Goal: Check status: Check status

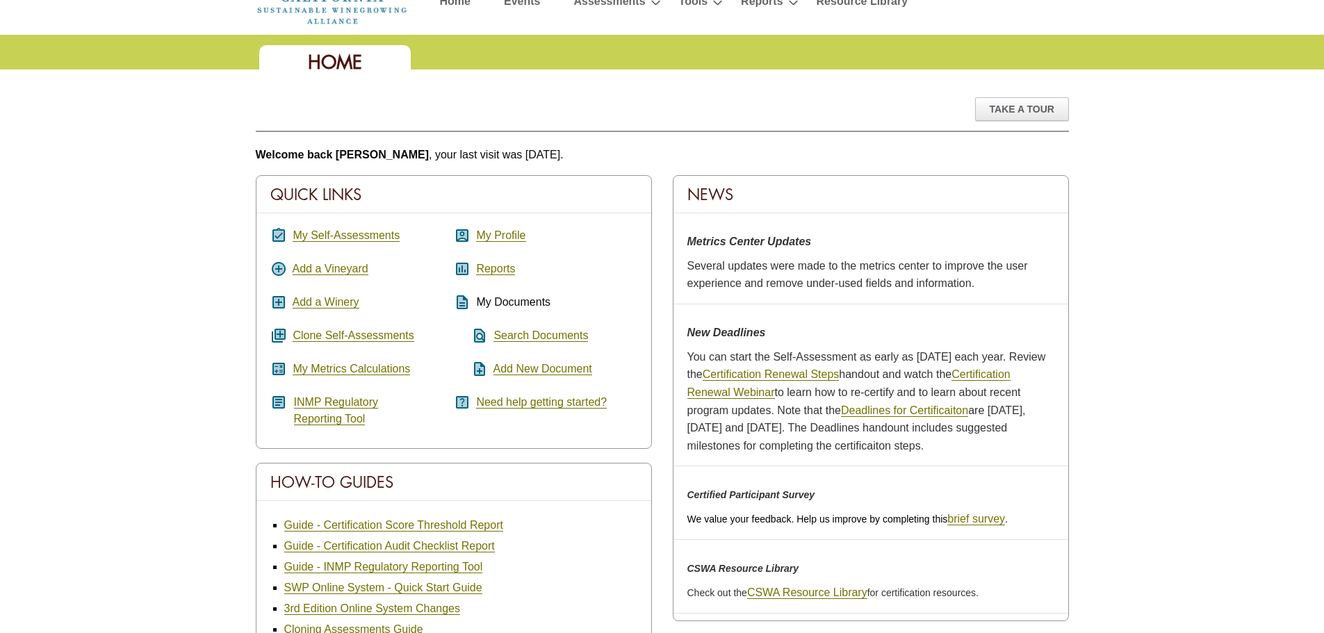
scroll to position [139, 0]
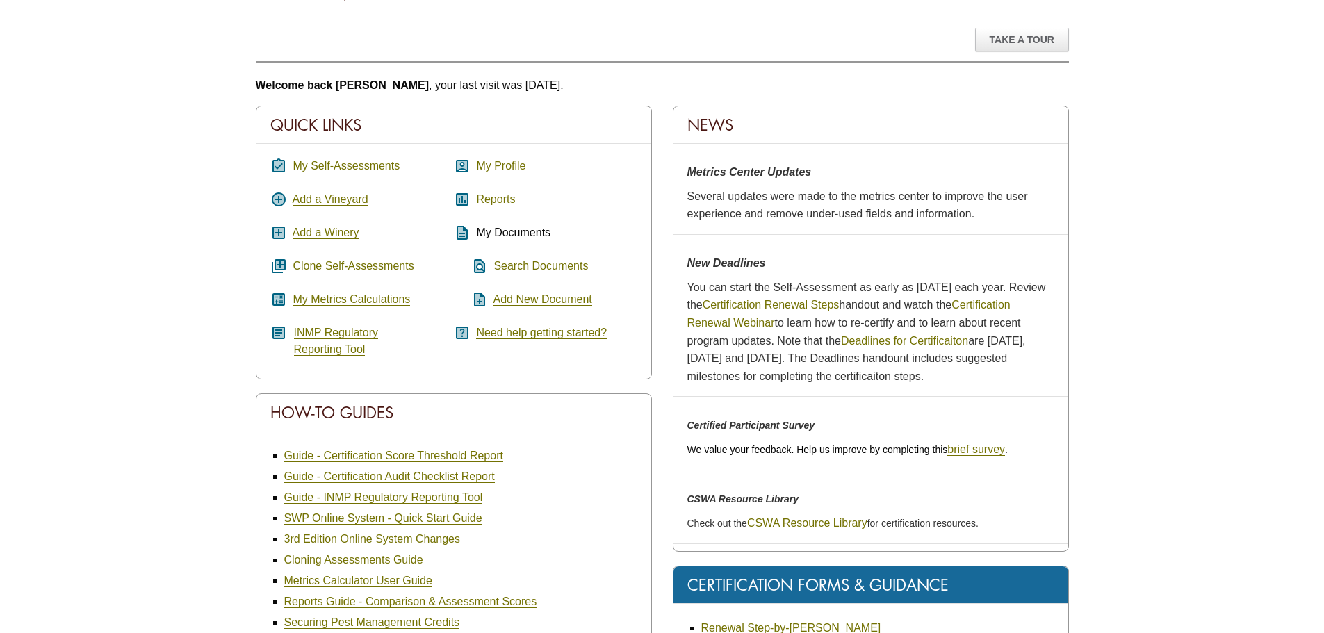
click at [487, 201] on link "Reports" at bounding box center [495, 199] width 39 height 13
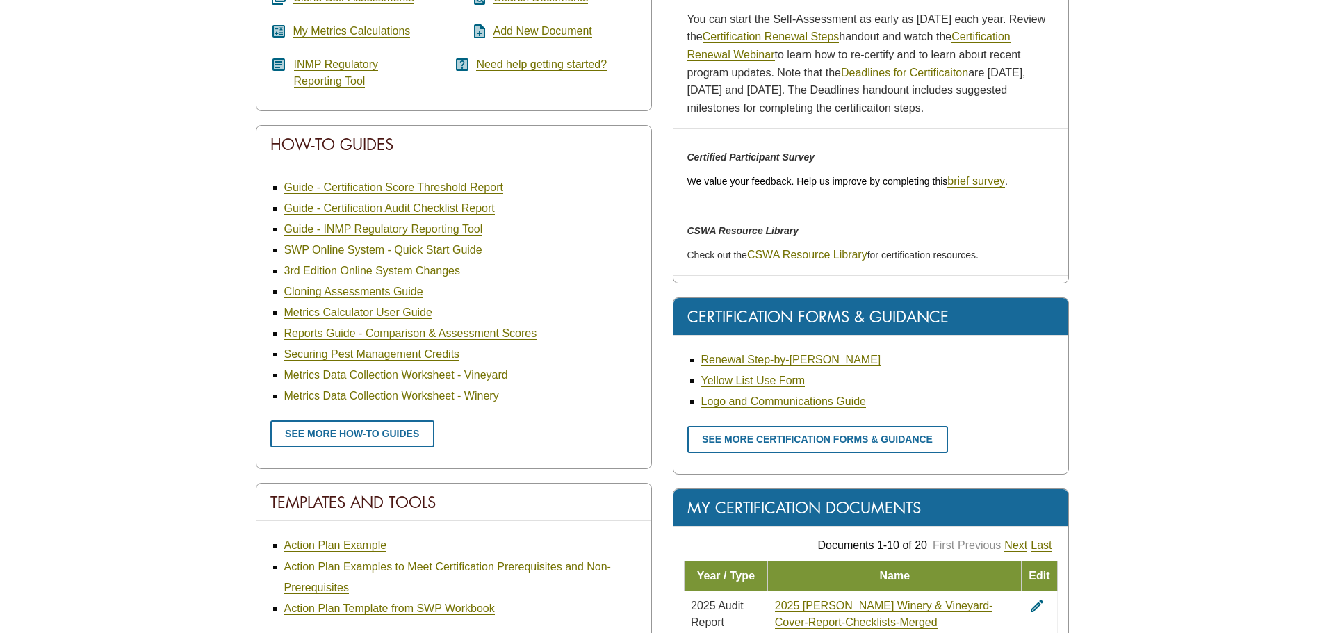
scroll to position [417, 0]
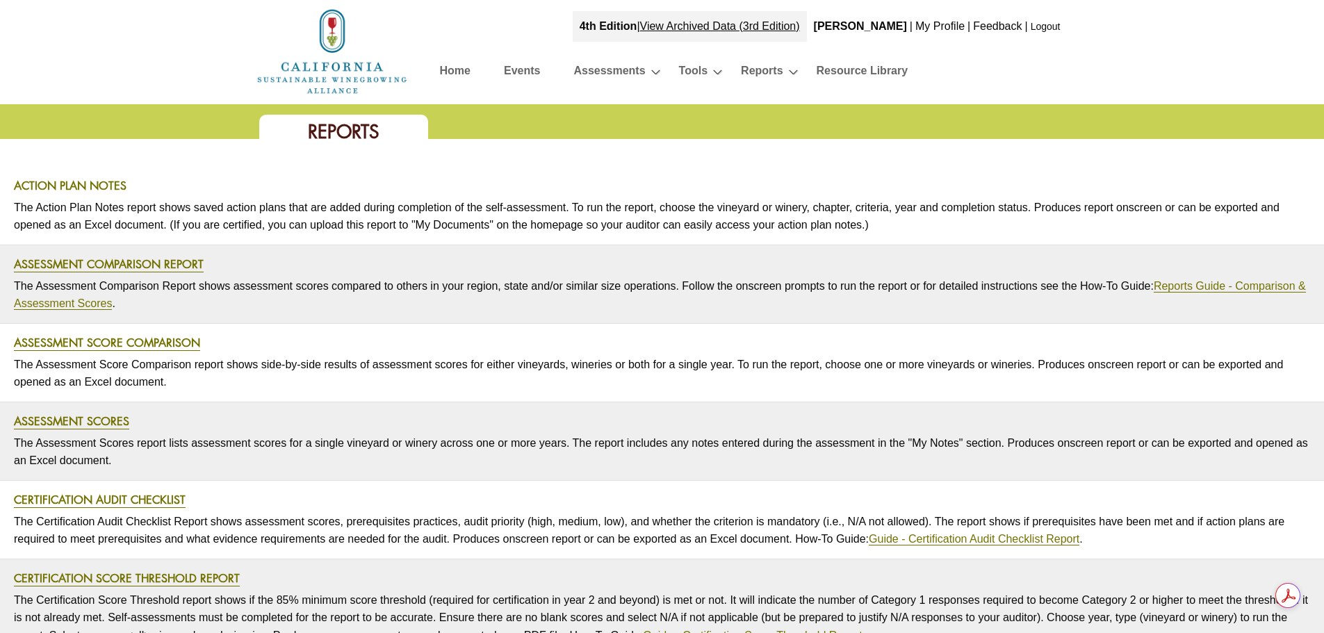
click at [67, 190] on link "Action Plan Notes" at bounding box center [70, 186] width 113 height 16
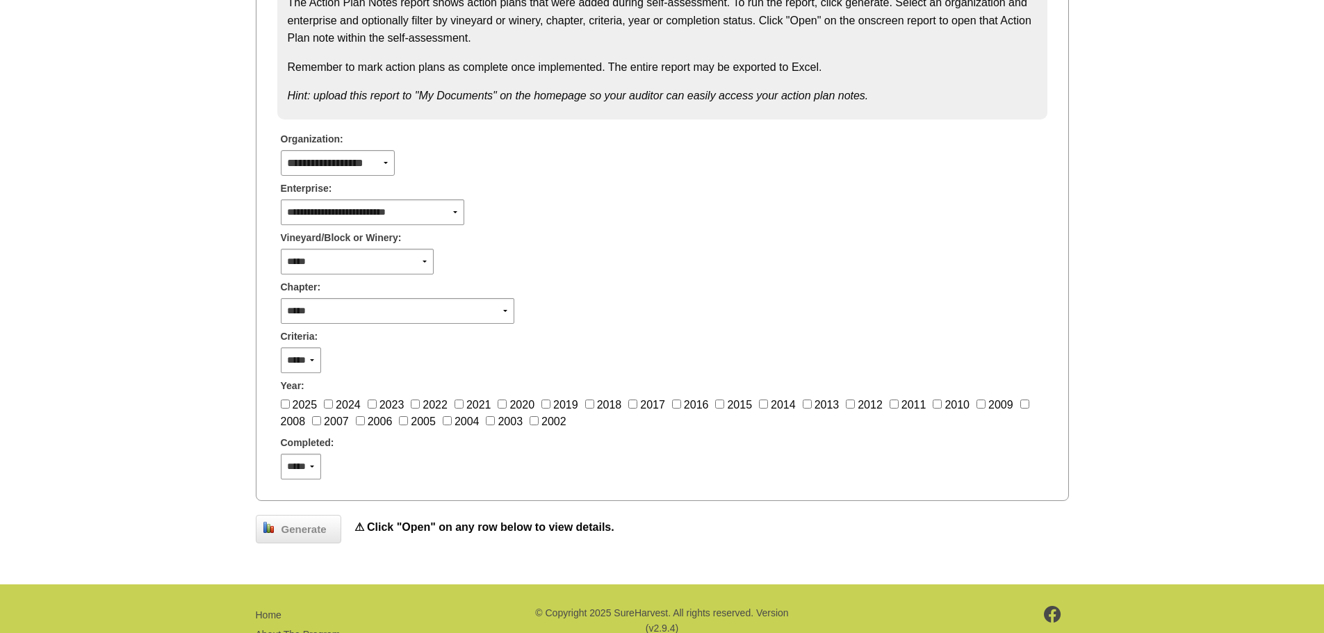
scroll to position [278, 0]
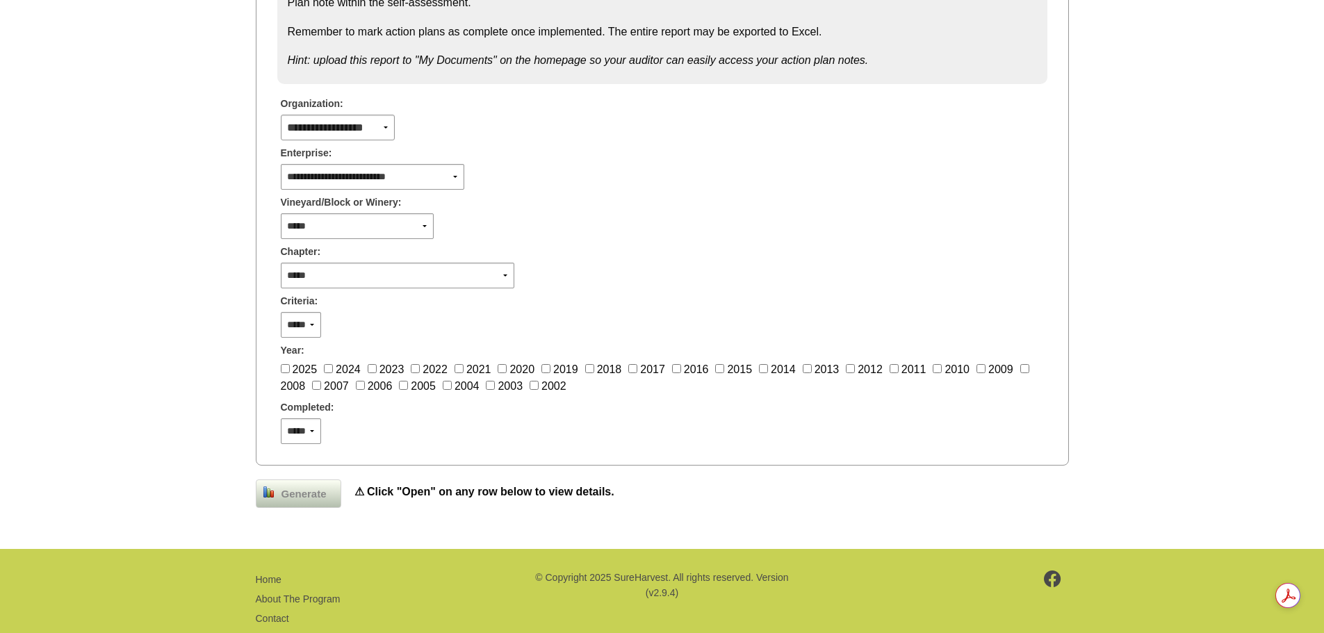
click at [301, 492] on span "Generate" at bounding box center [304, 495] width 59 height 16
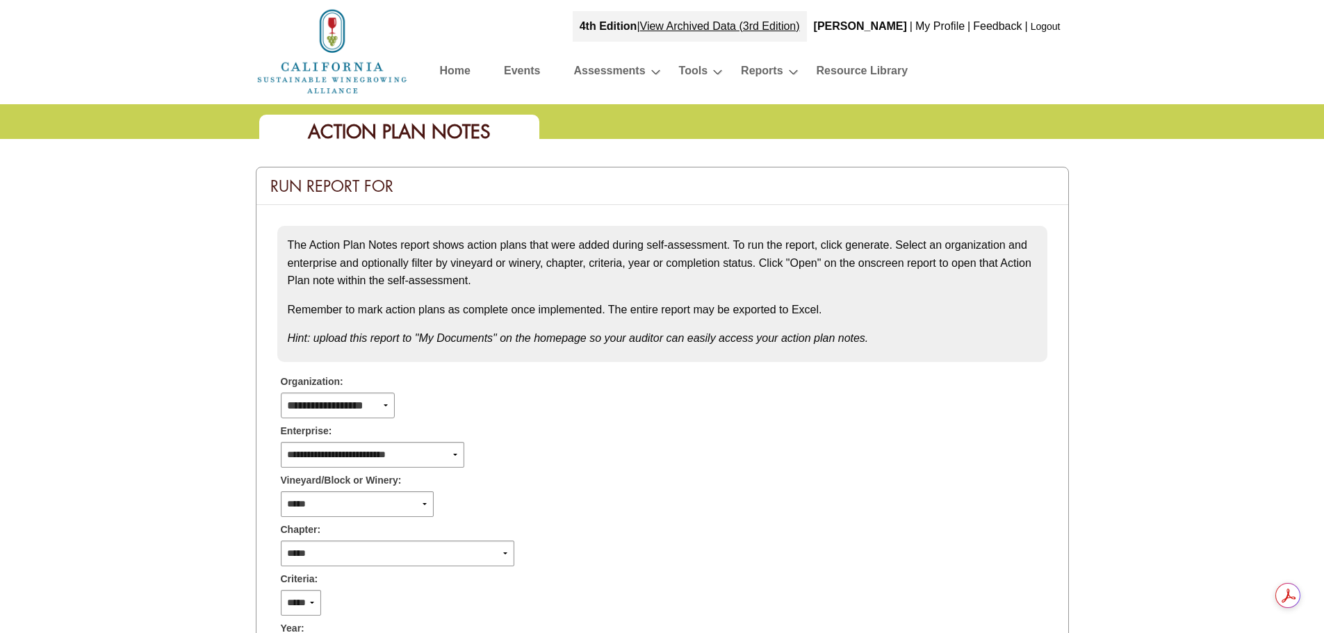
scroll to position [275, 0]
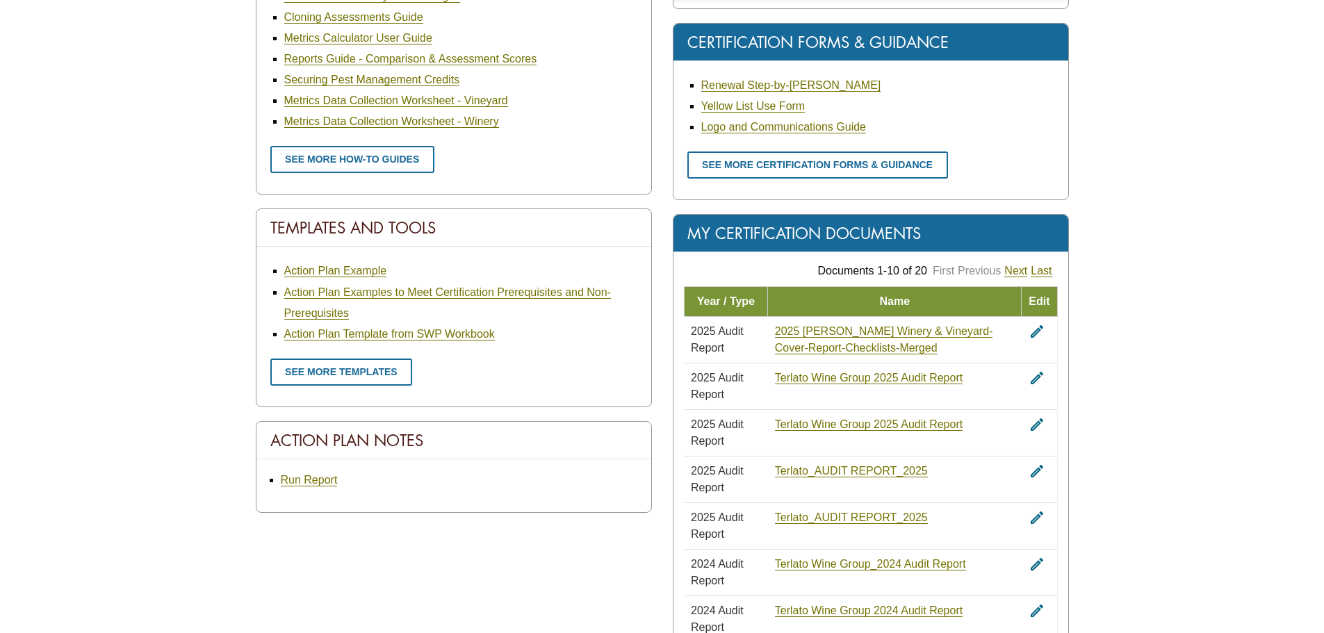
scroll to position [765, 0]
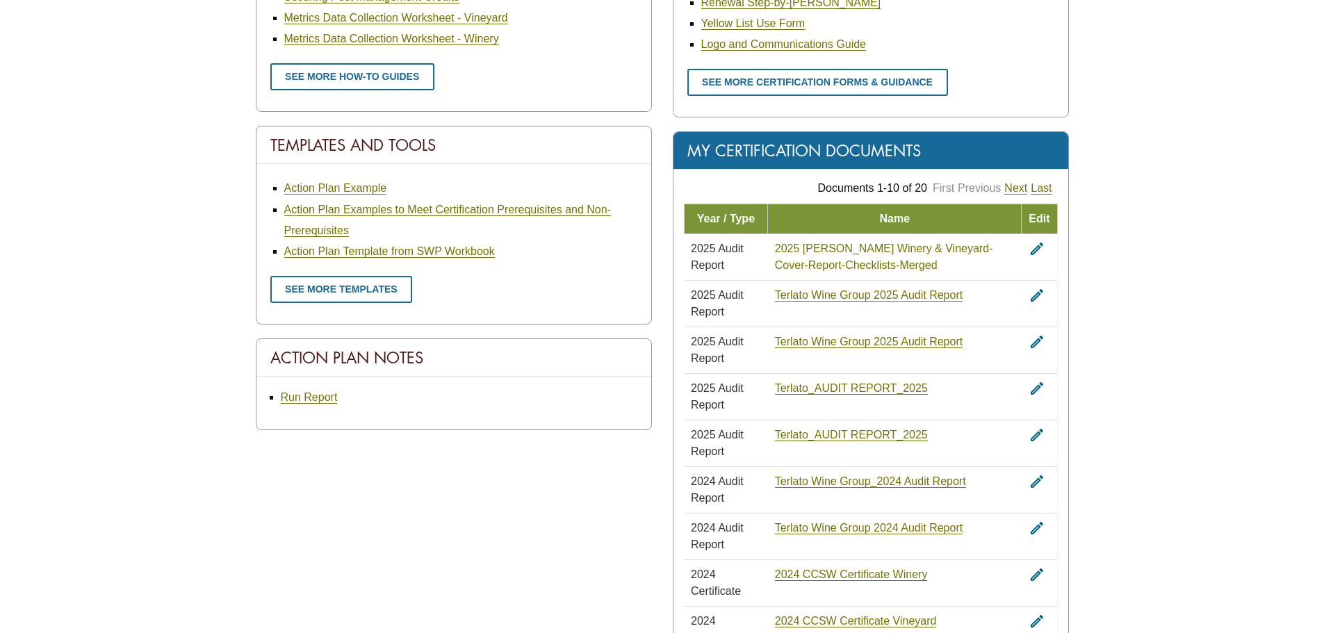
click at [802, 259] on link "2025 Terlato-Sanford Winery & Vineyard-Cover-Report-Checklists-Merged" at bounding box center [884, 257] width 218 height 29
click at [864, 293] on link "Terlato Wine Group 2025 Audit Report" at bounding box center [869, 295] width 188 height 13
click at [878, 438] on link "Terlato_AUDIT REPORT_2025" at bounding box center [851, 435] width 153 height 13
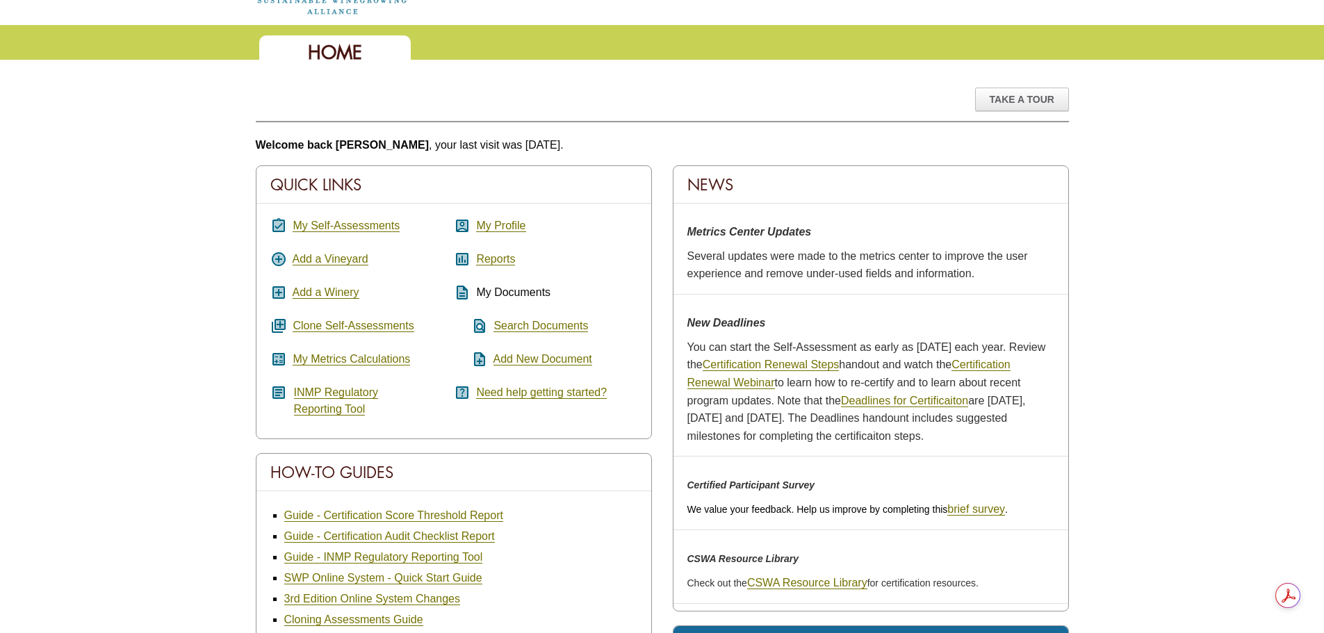
scroll to position [0, 0]
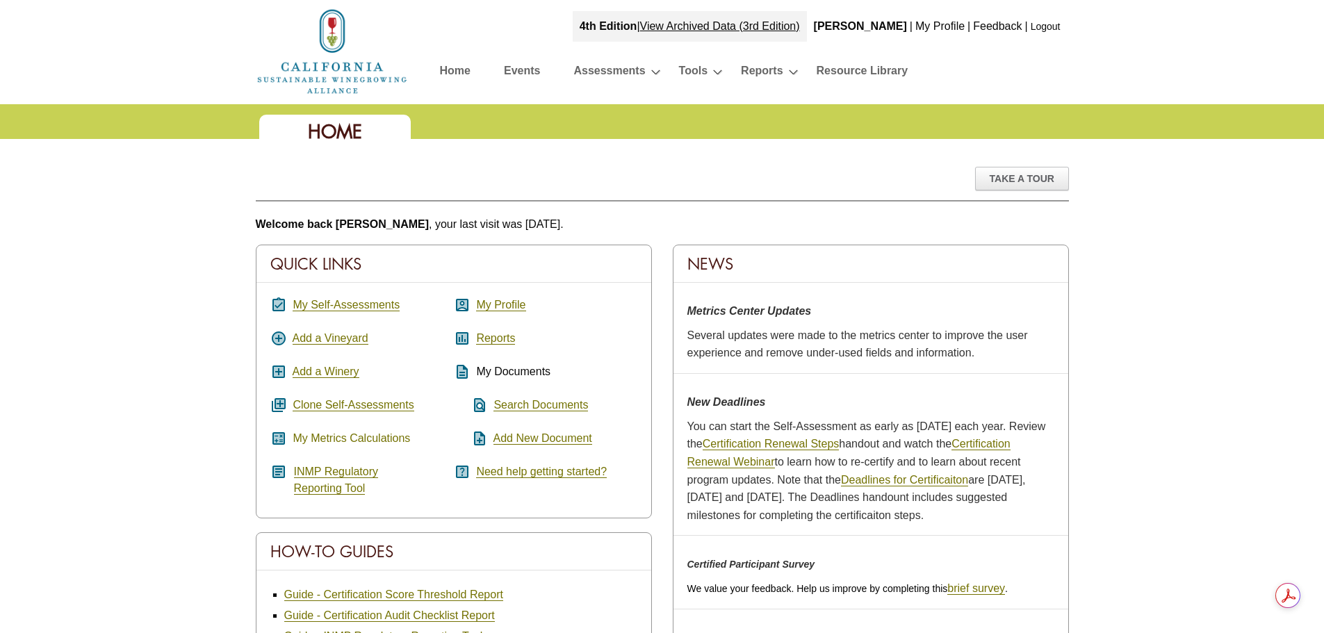
click at [380, 436] on link "My Metrics Calculations" at bounding box center [351, 438] width 117 height 13
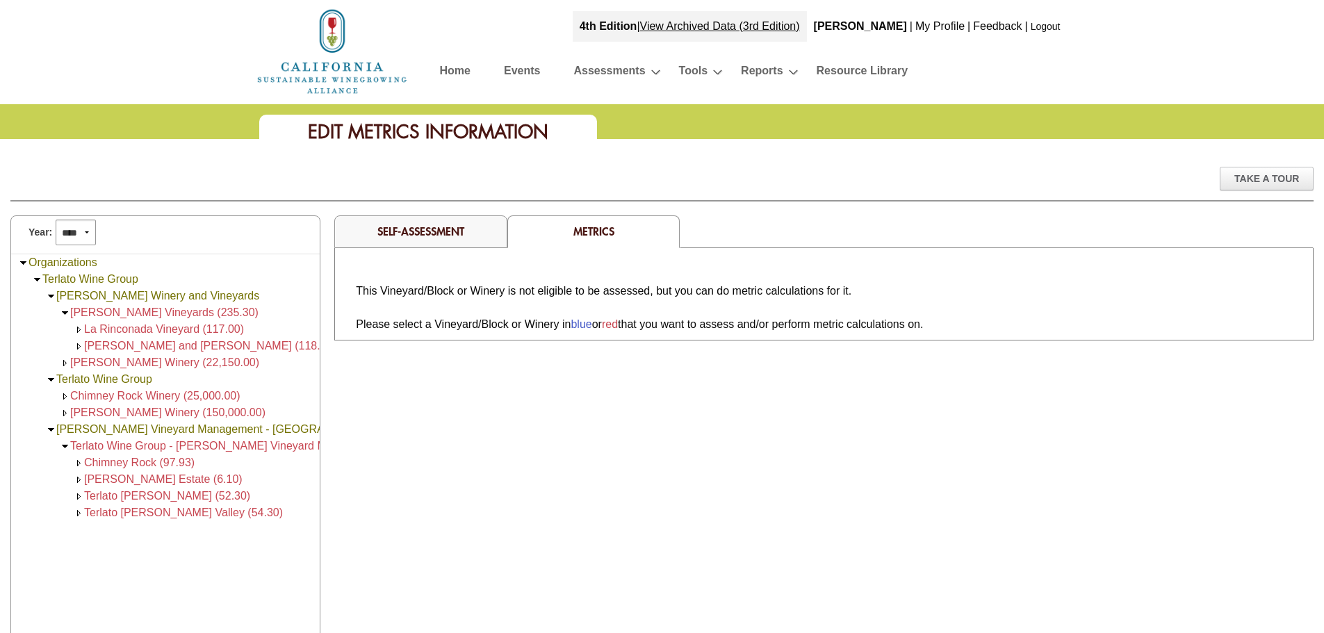
click at [111, 359] on span "Sanford Winery (22,150.00)" at bounding box center [164, 363] width 189 height 12
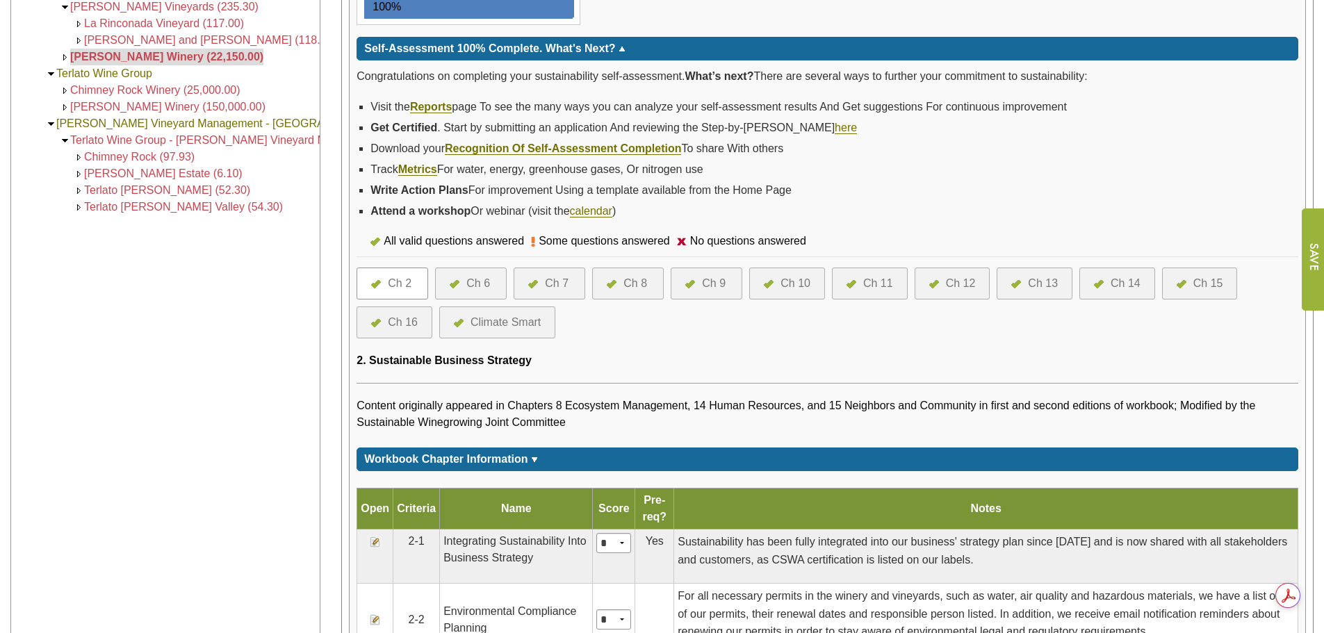
scroll to position [304, 0]
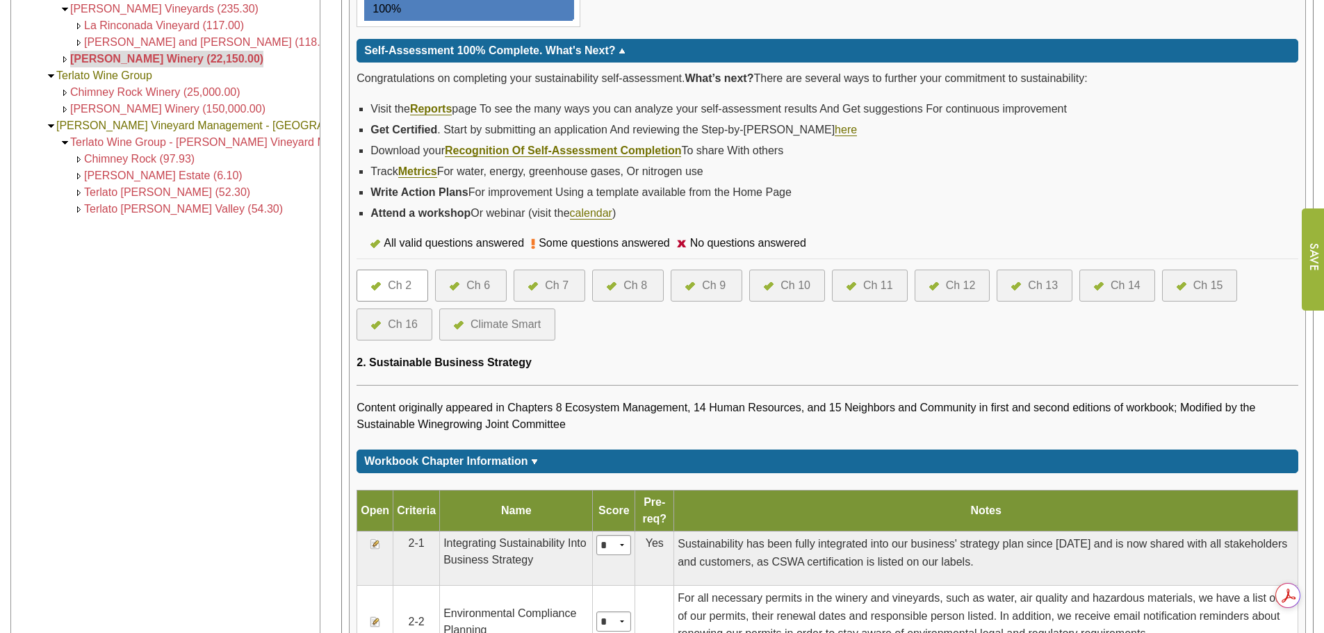
click at [478, 287] on div "Ch 6" at bounding box center [478, 285] width 24 height 17
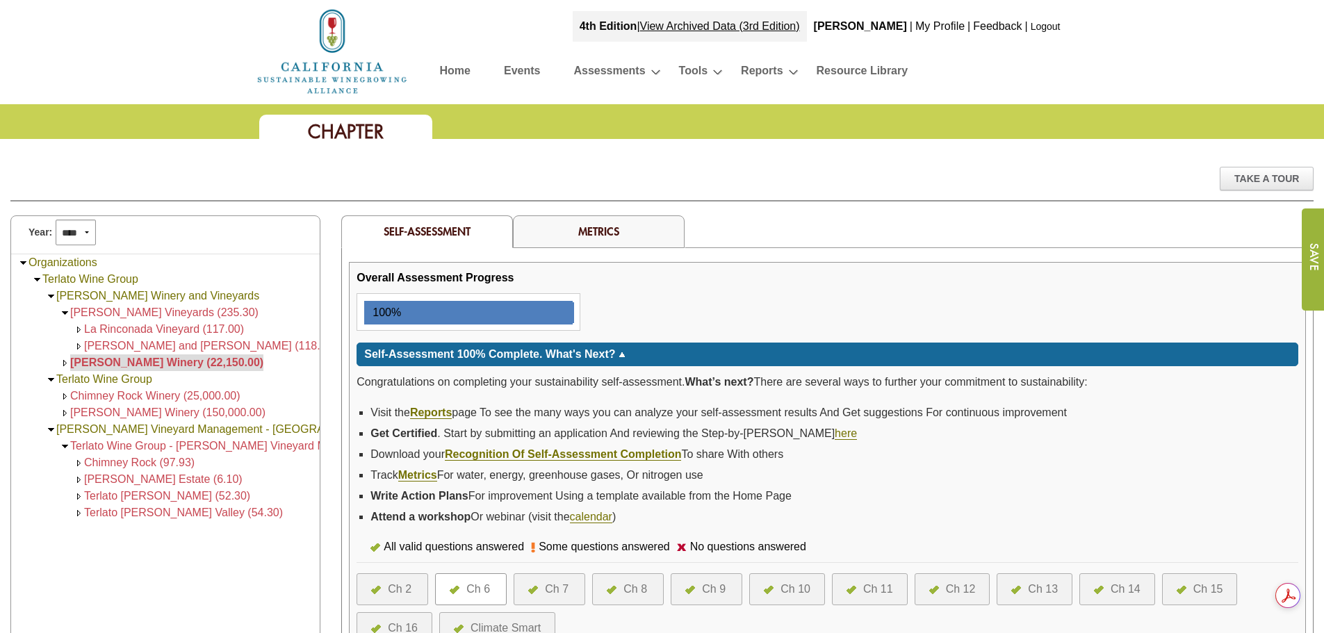
click at [556, 587] on div "Ch 7" at bounding box center [557, 589] width 24 height 17
click at [152, 341] on span "[PERSON_NAME] and [PERSON_NAME] (118.30)" at bounding box center [210, 346] width 252 height 12
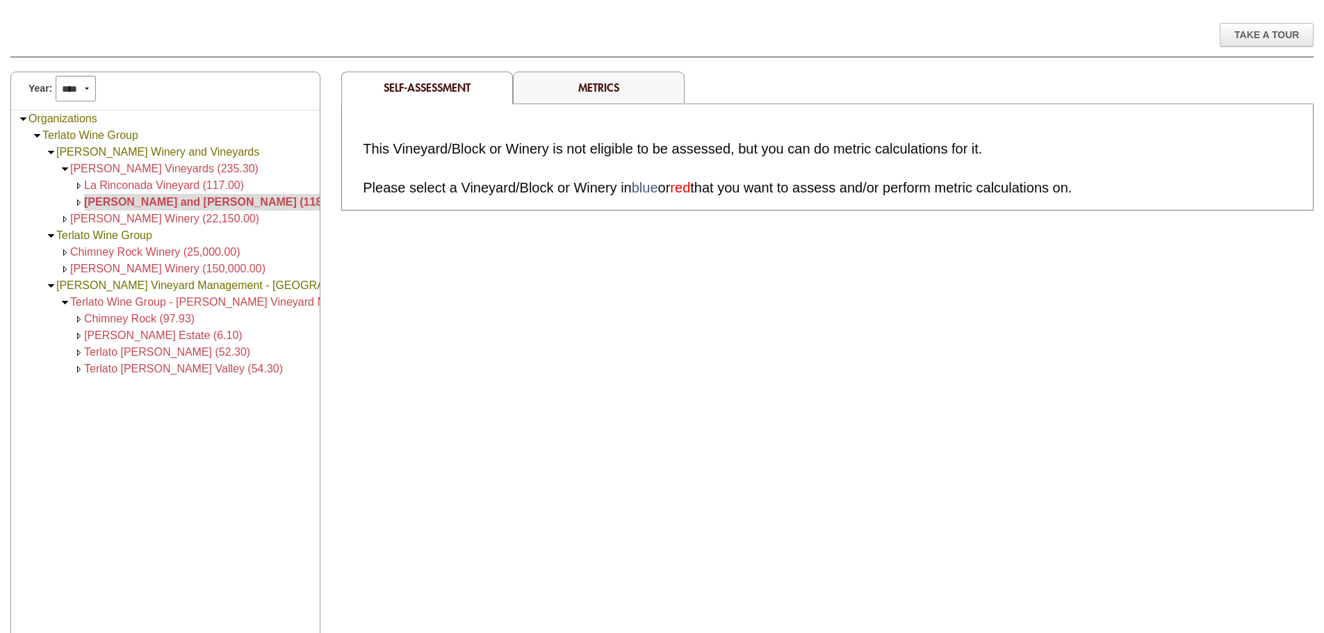
scroll to position [126, 0]
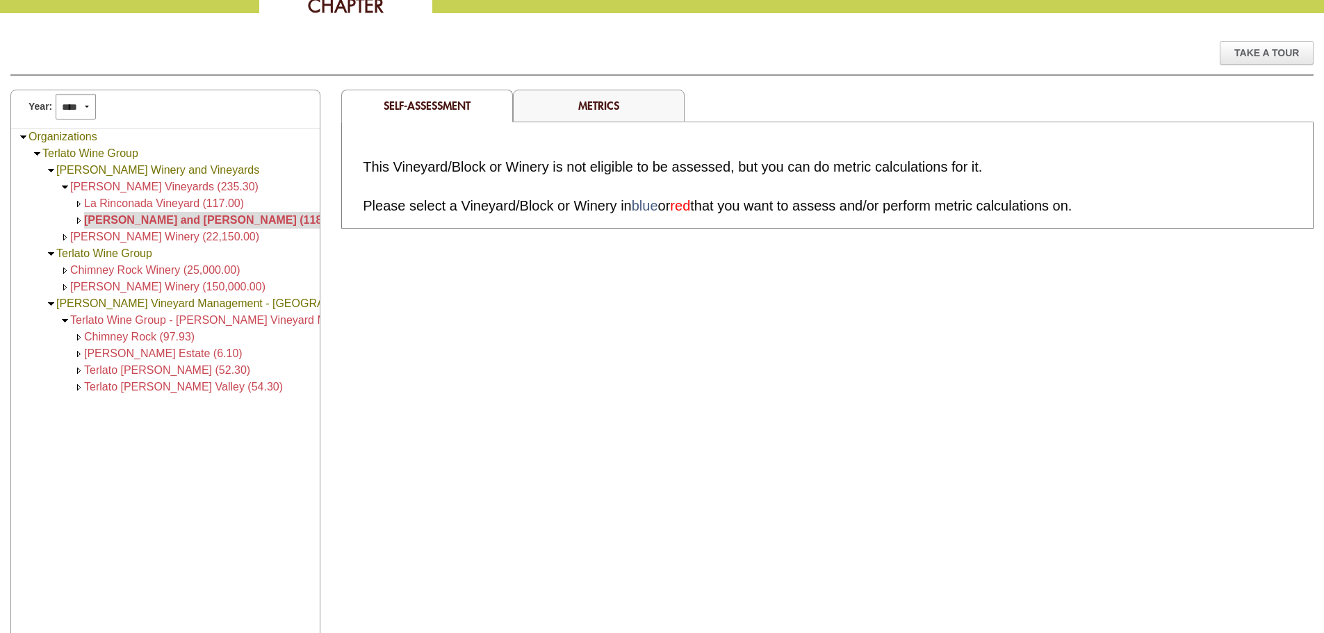
click at [588, 103] on link "Metrics" at bounding box center [598, 105] width 41 height 15
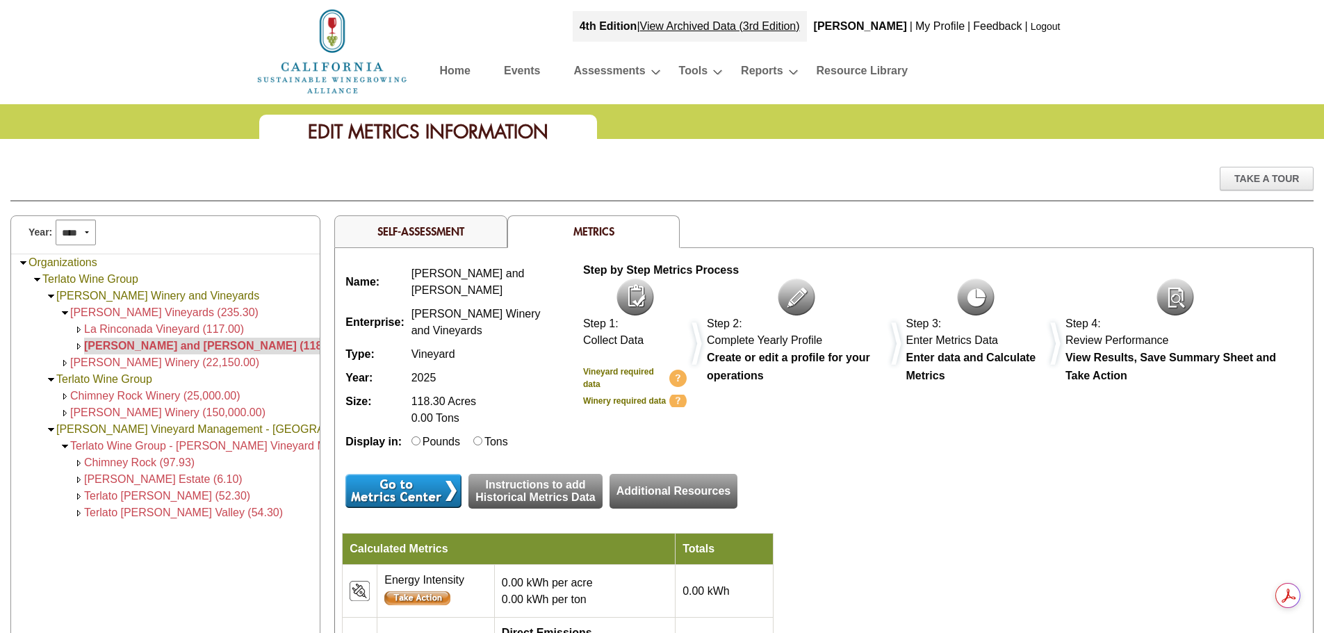
click at [459, 70] on link "Home" at bounding box center [455, 73] width 31 height 24
